Goal: Task Accomplishment & Management: Use online tool/utility

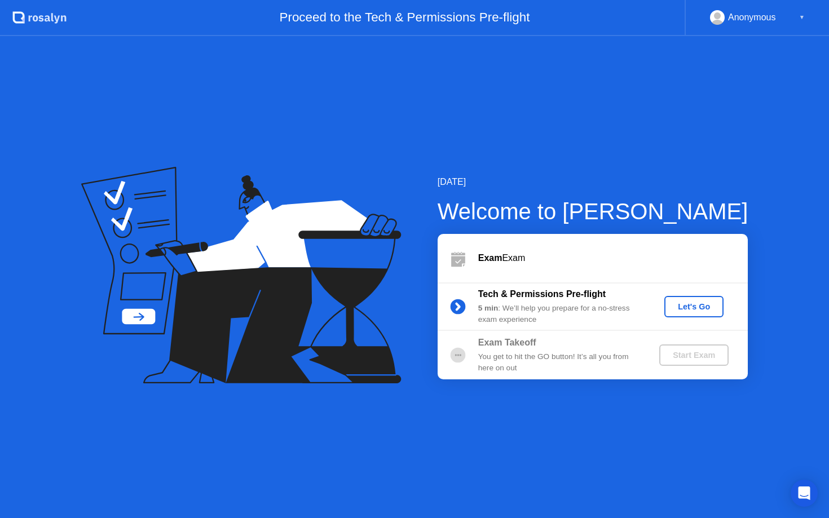
click at [698, 307] on div "Let's Go" at bounding box center [694, 306] width 50 height 9
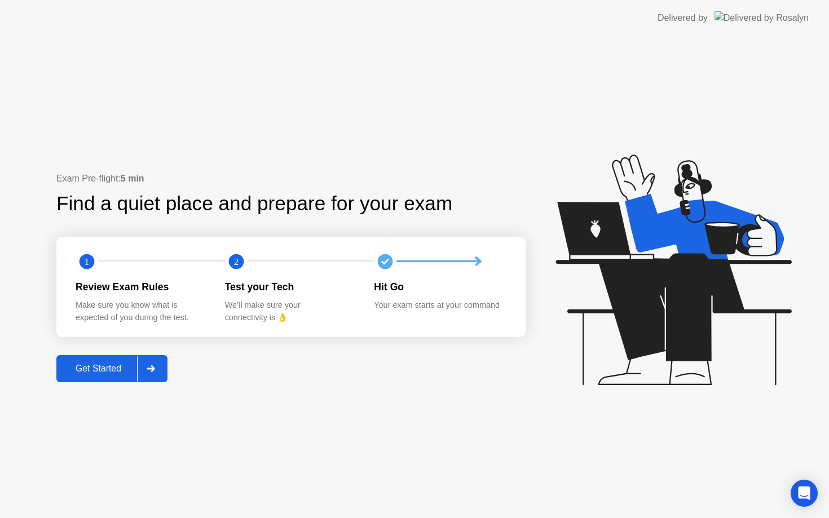
click at [155, 366] on icon at bounding box center [151, 369] width 8 height 7
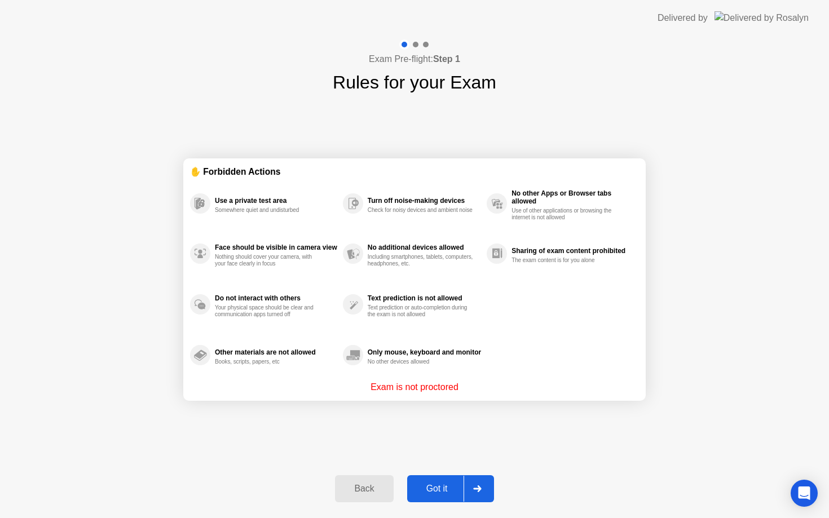
click at [482, 484] on div at bounding box center [477, 489] width 27 height 26
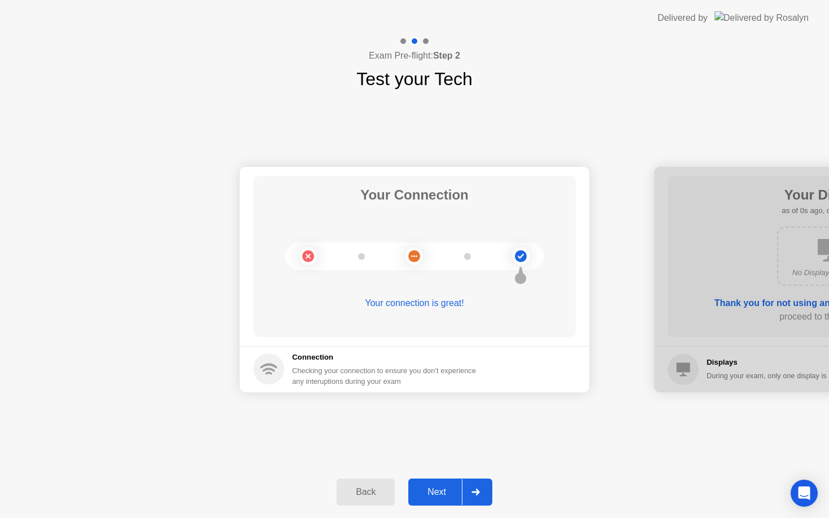
click at [483, 495] on div at bounding box center [475, 493] width 27 height 26
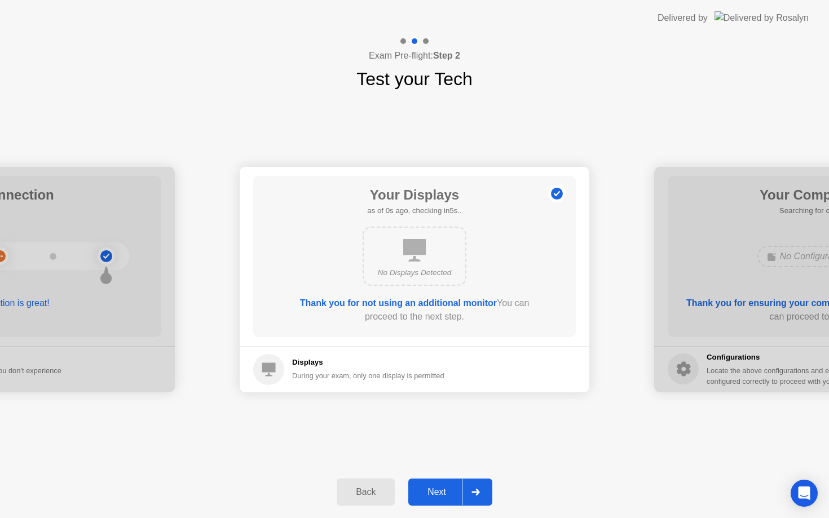
click at [482, 495] on div at bounding box center [475, 493] width 27 height 26
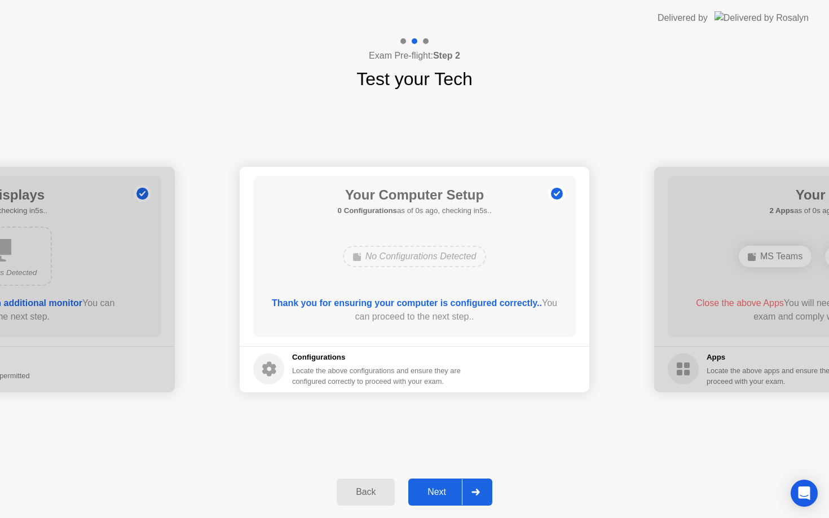
click at [482, 494] on div at bounding box center [475, 493] width 27 height 26
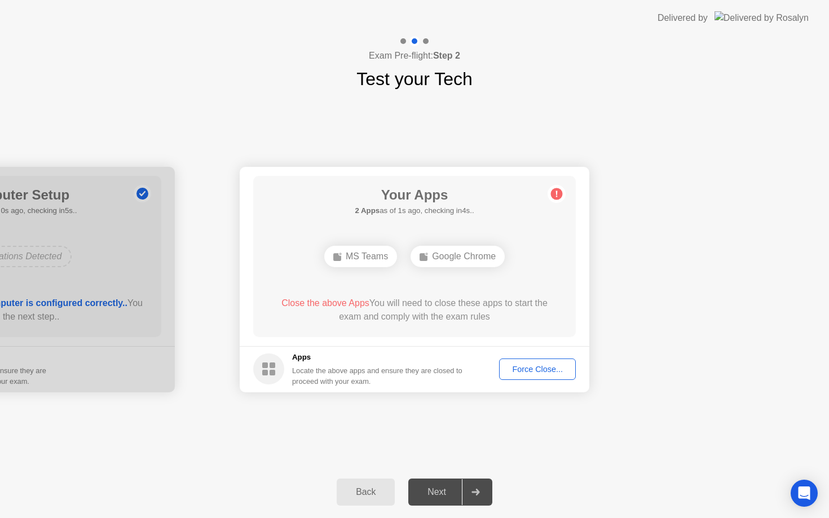
click at [524, 374] on div "Force Close..." at bounding box center [537, 369] width 69 height 9
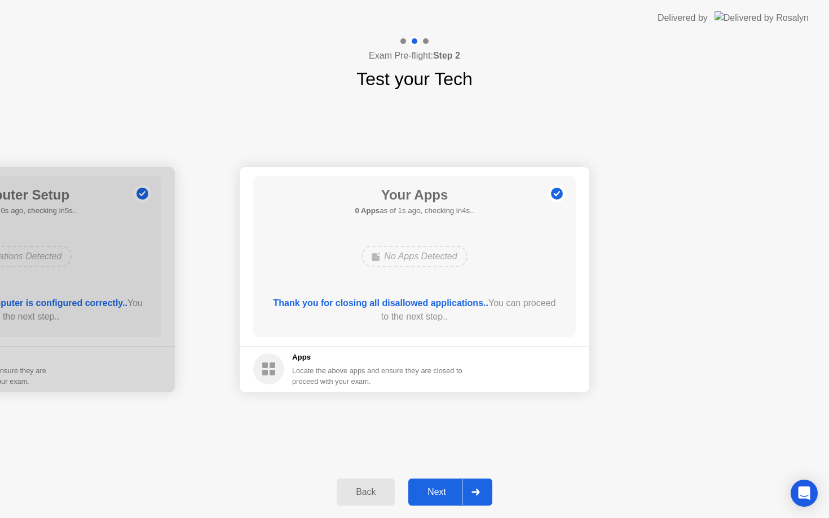
click at [482, 504] on div at bounding box center [475, 493] width 27 height 26
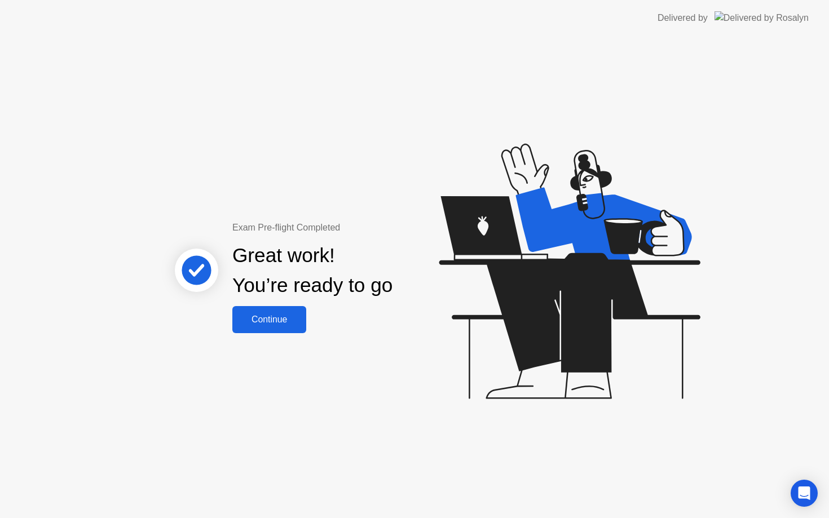
click at [273, 327] on button "Continue" at bounding box center [269, 319] width 74 height 27
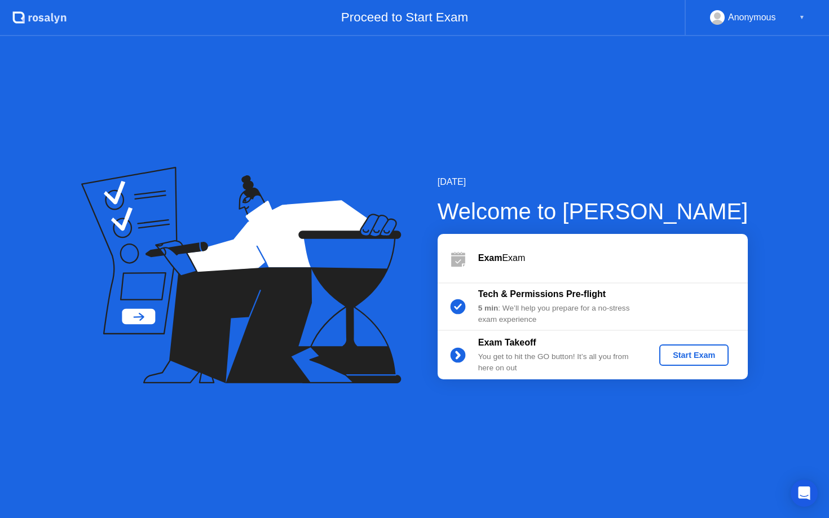
click at [706, 354] on div "Start Exam" at bounding box center [694, 355] width 60 height 9
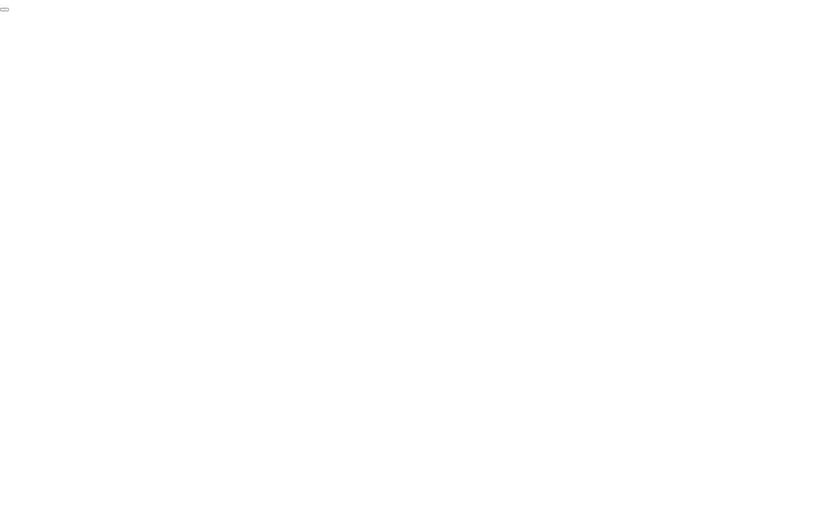
click at [9, 11] on button "End Proctoring Session" at bounding box center [4, 9] width 9 height 3
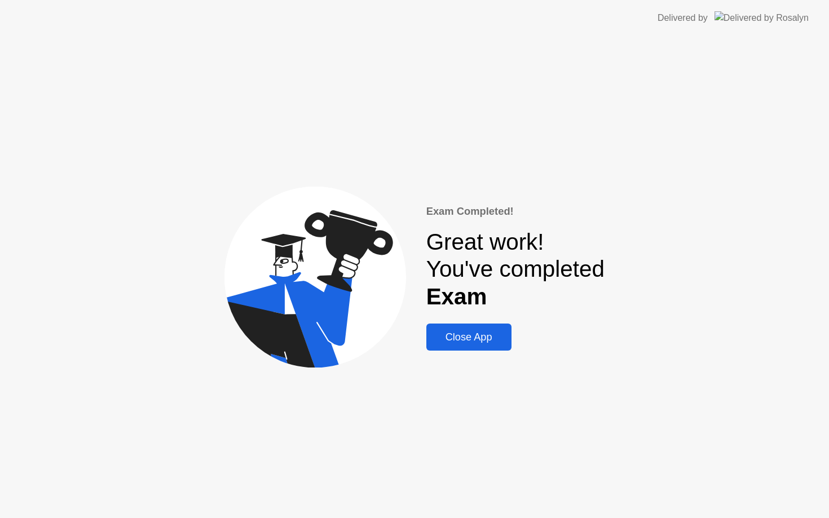
click at [500, 339] on div "Close App" at bounding box center [469, 338] width 78 height 12
